Goal: Transaction & Acquisition: Purchase product/service

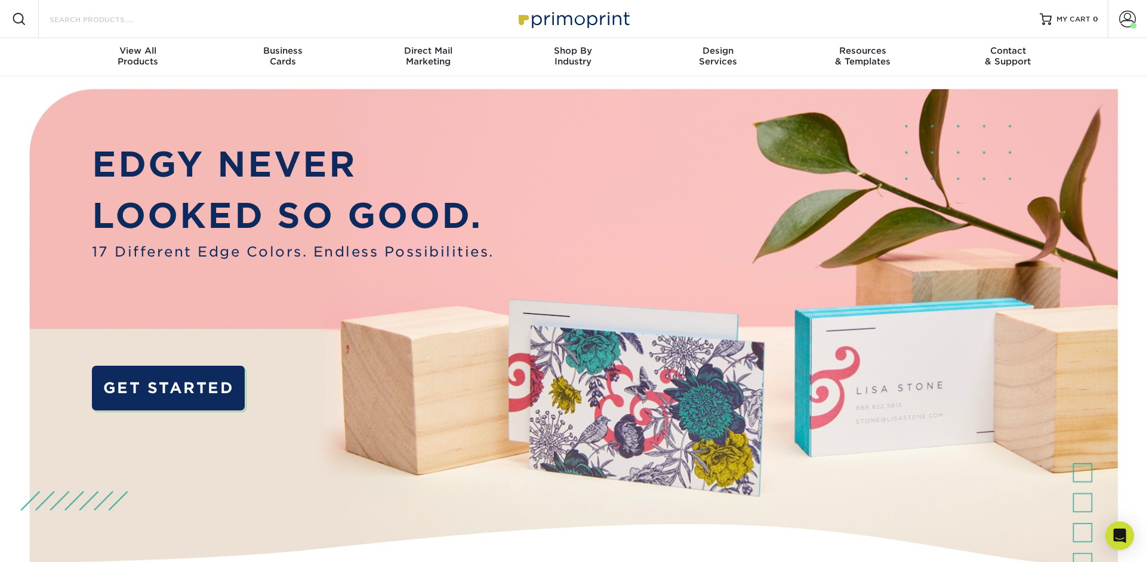
click at [112, 23] on input "Search Products" at bounding box center [106, 19] width 116 height 14
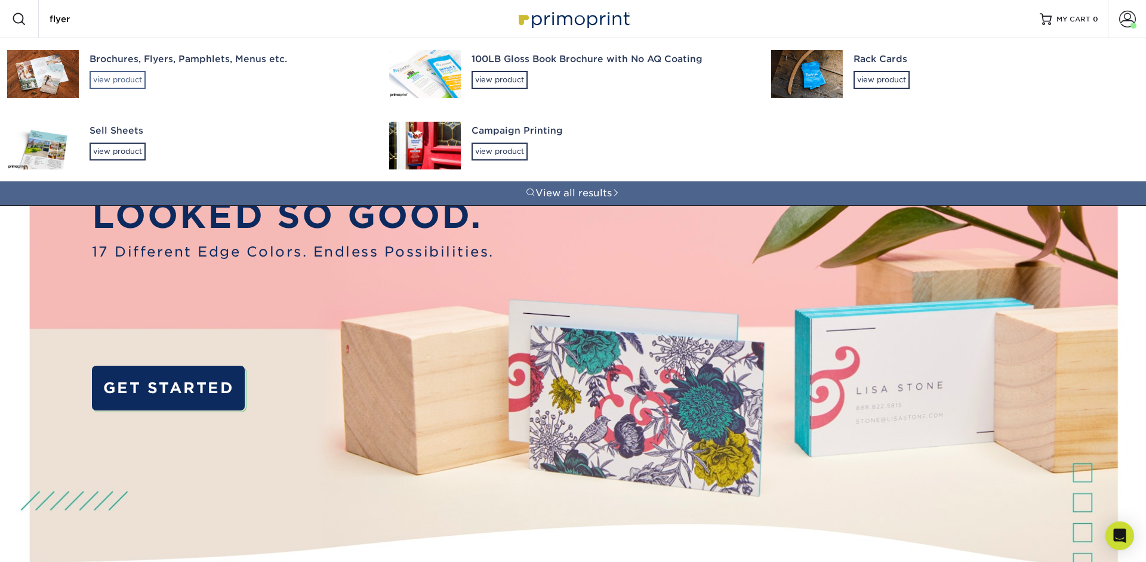
type input "flyer"
click at [107, 81] on div "view product" at bounding box center [118, 80] width 56 height 18
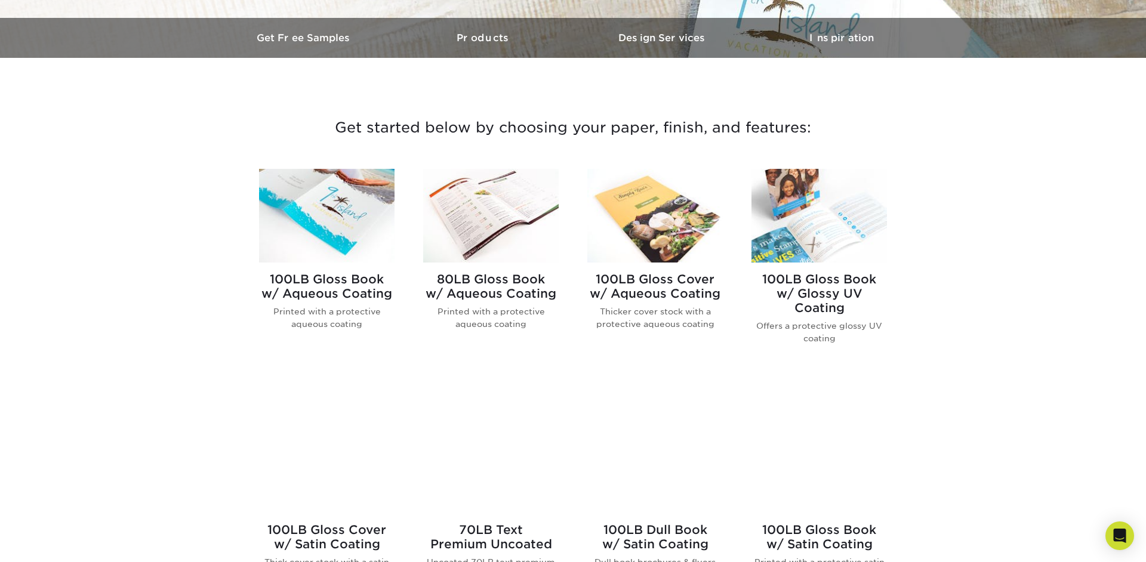
scroll to position [401, 0]
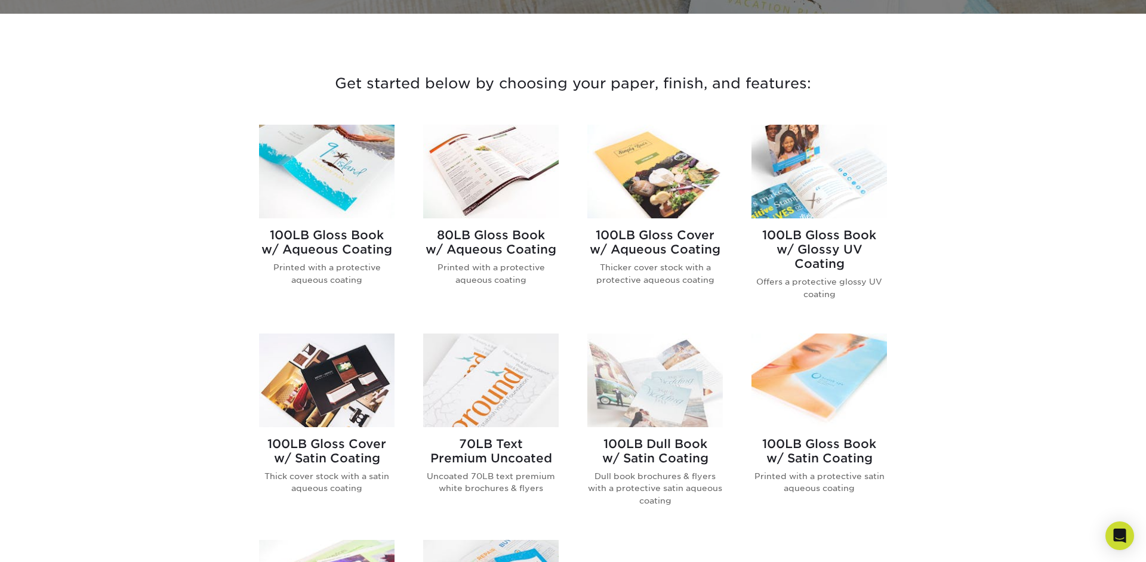
click at [358, 237] on h2 "100LB Gloss Book w/ Aqueous Coating" at bounding box center [327, 242] width 136 height 29
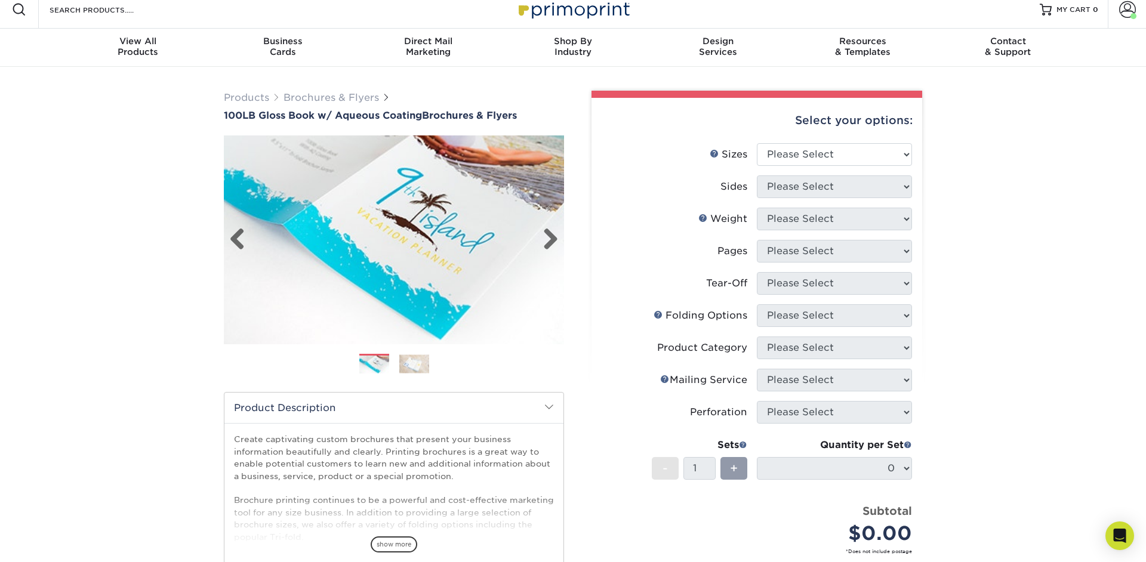
scroll to position [11, 0]
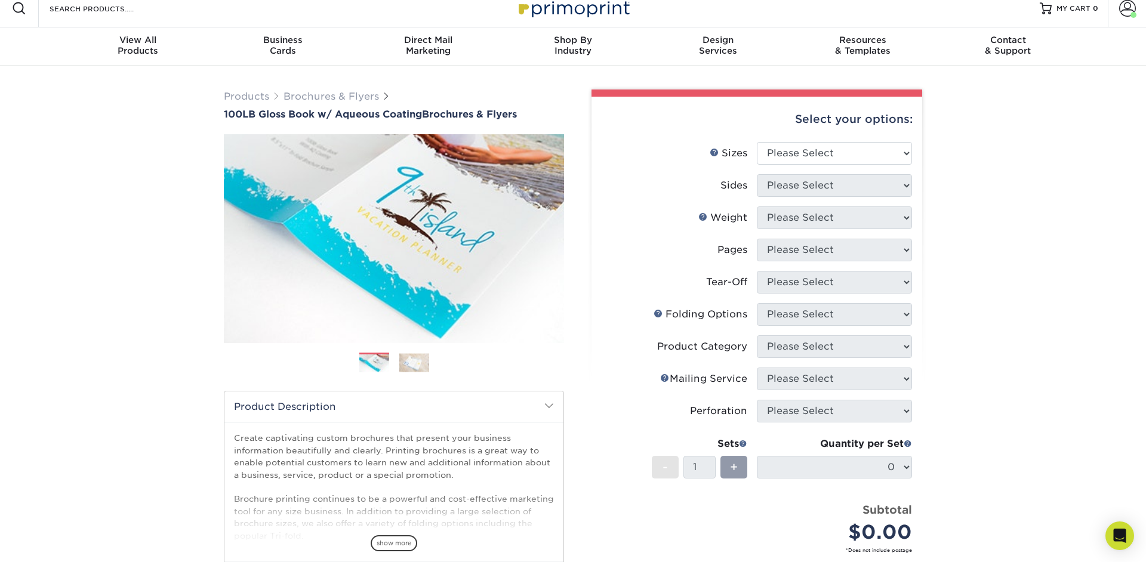
click at [414, 369] on img at bounding box center [414, 362] width 30 height 19
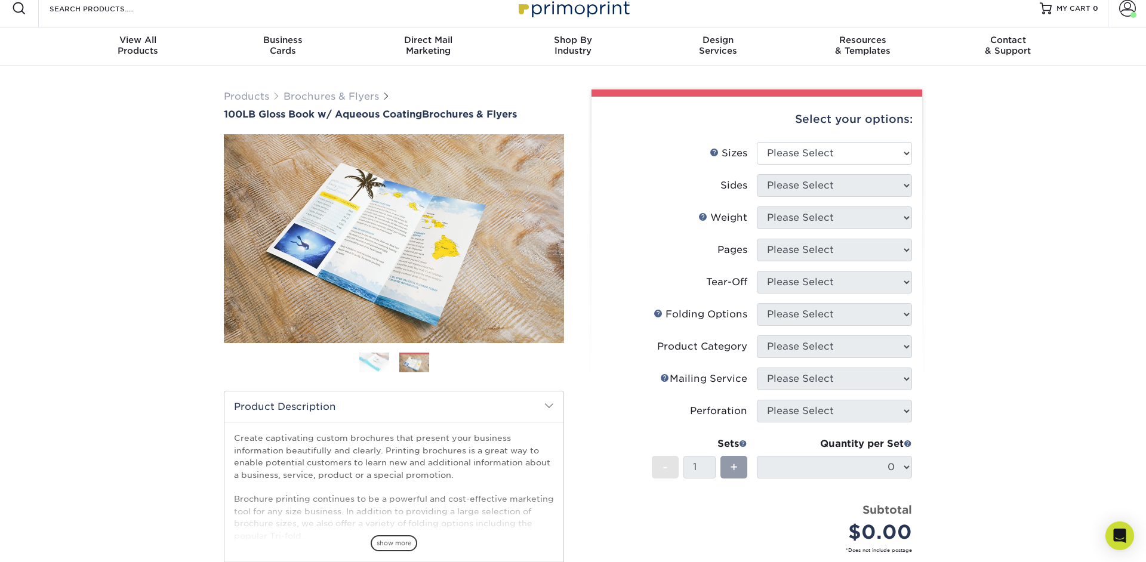
scroll to position [0, 0]
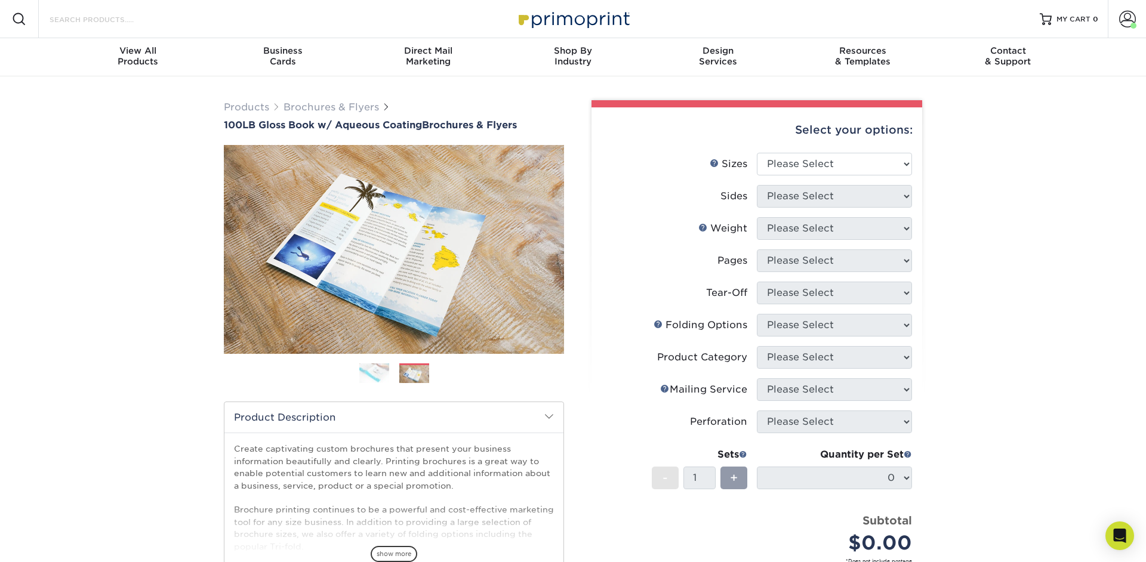
click at [131, 20] on input "Search Products" at bounding box center [106, 19] width 116 height 14
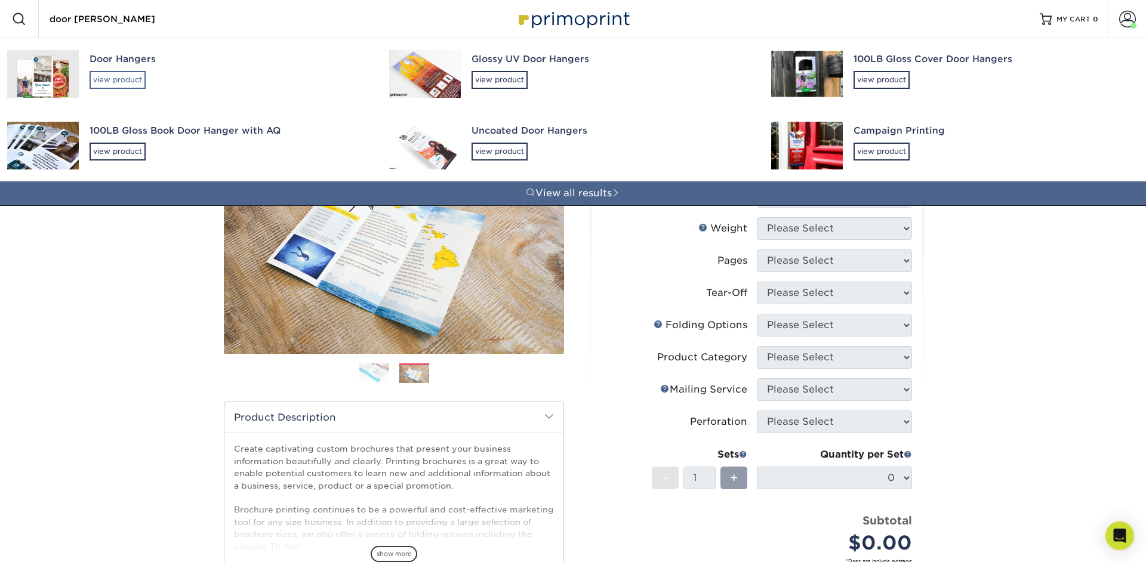
type input "door han"
click at [124, 87] on div "view product" at bounding box center [118, 80] width 56 height 18
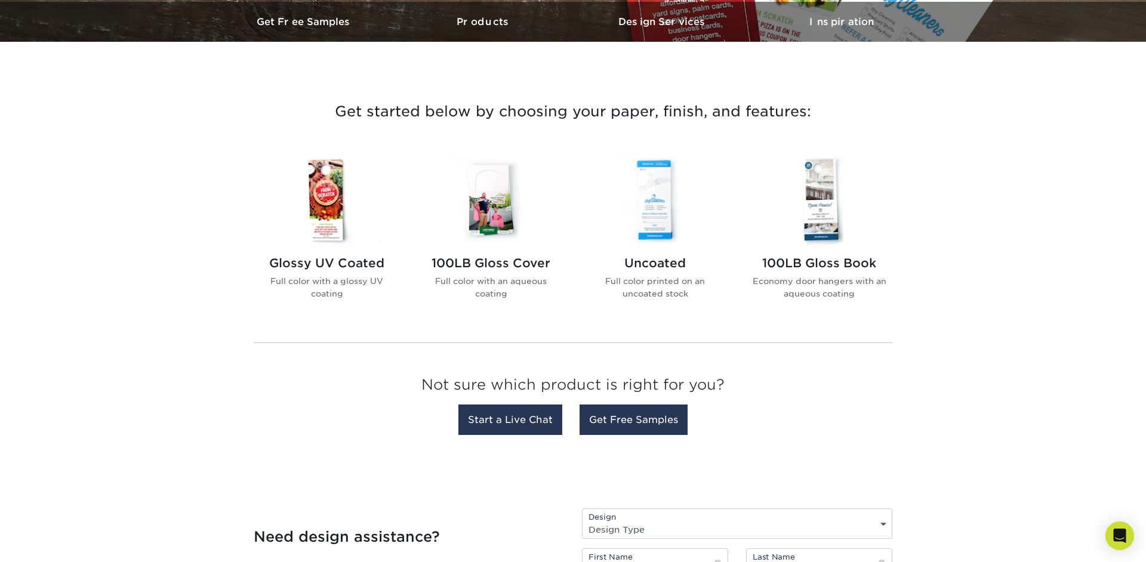
scroll to position [389, 0]
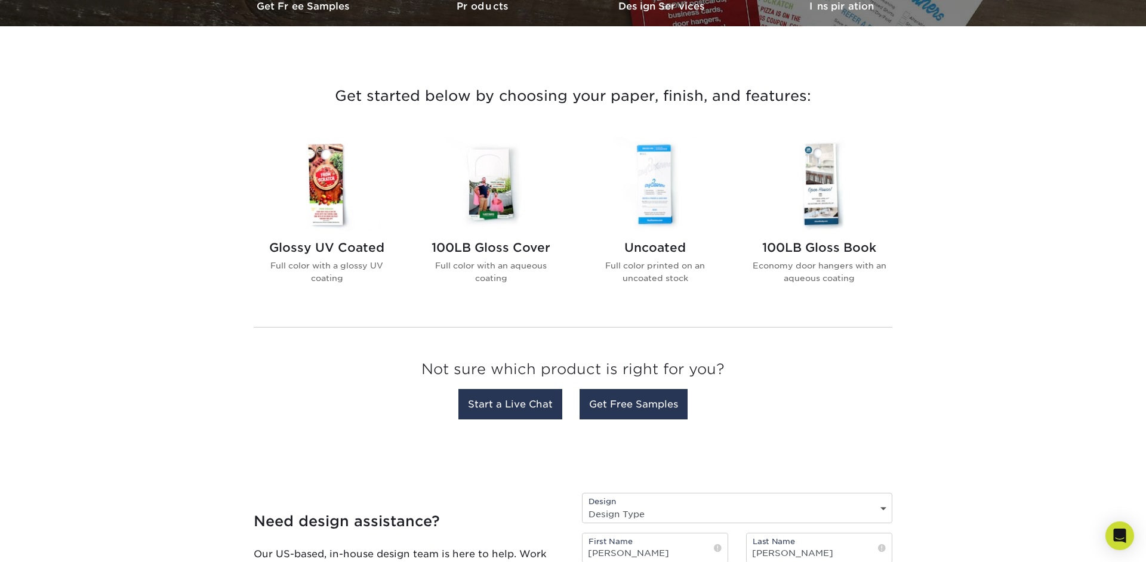
click at [319, 188] on img at bounding box center [327, 184] width 136 height 94
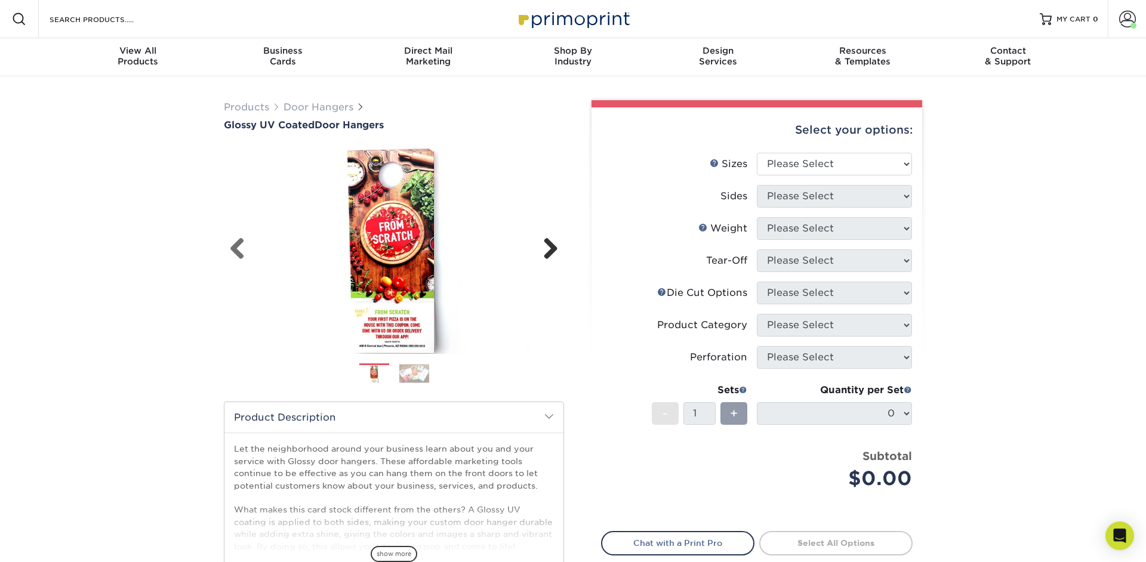
click at [550, 251] on link "Next" at bounding box center [546, 250] width 24 height 24
